Goal: Task Accomplishment & Management: Use online tool/utility

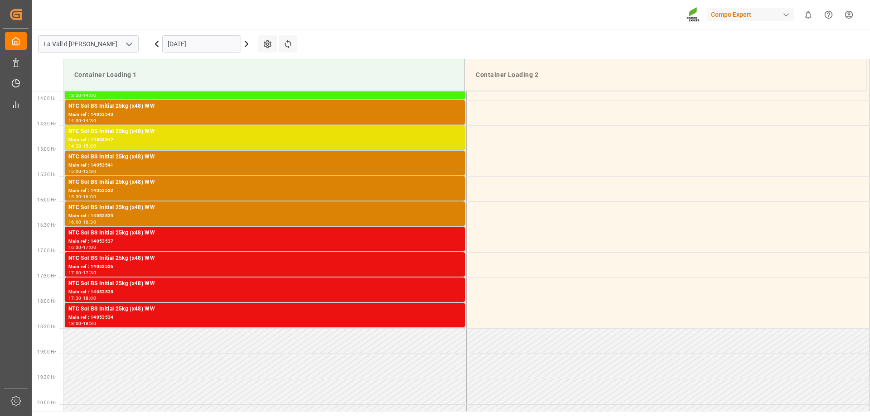
scroll to position [705, 0]
